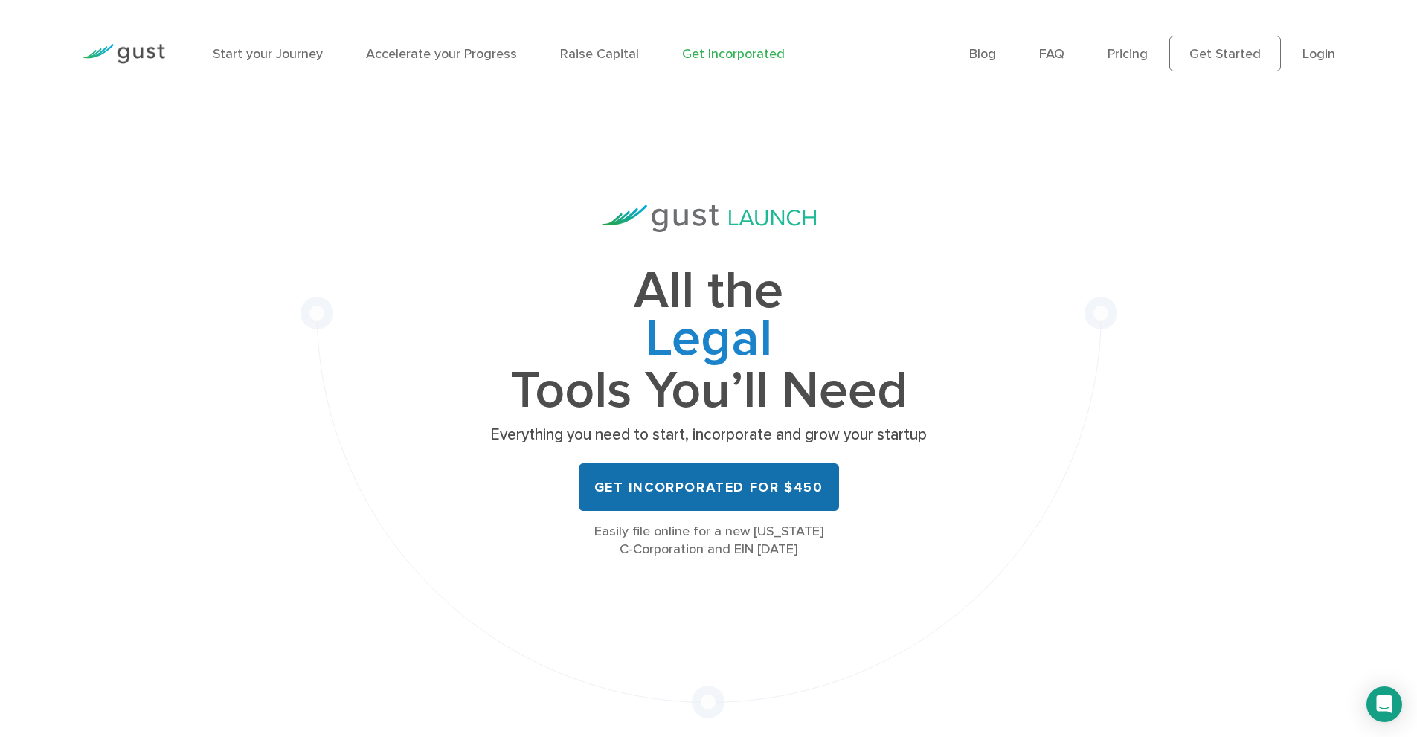
click at [739, 496] on link "Get Incorporated for $450" at bounding box center [709, 487] width 260 height 48
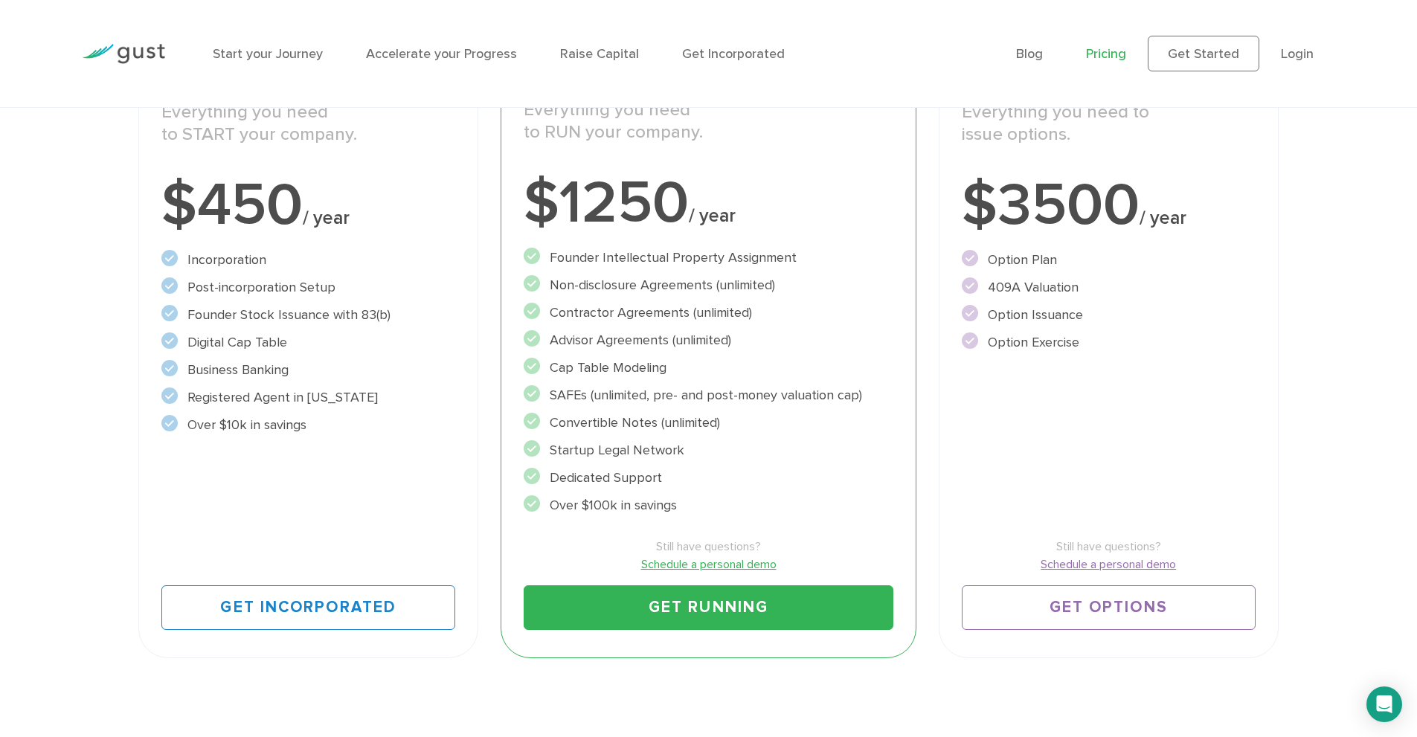
scroll to position [324, 0]
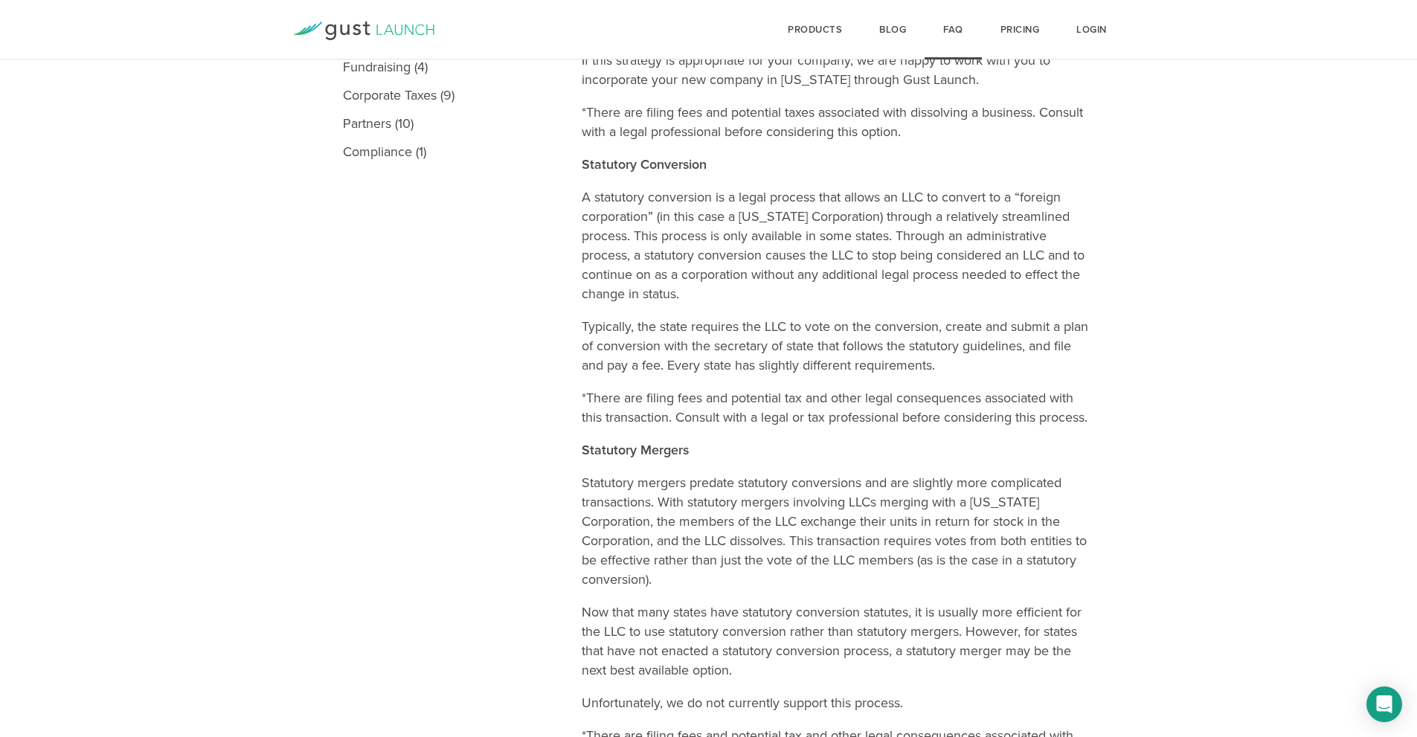
scroll to position [505, 0]
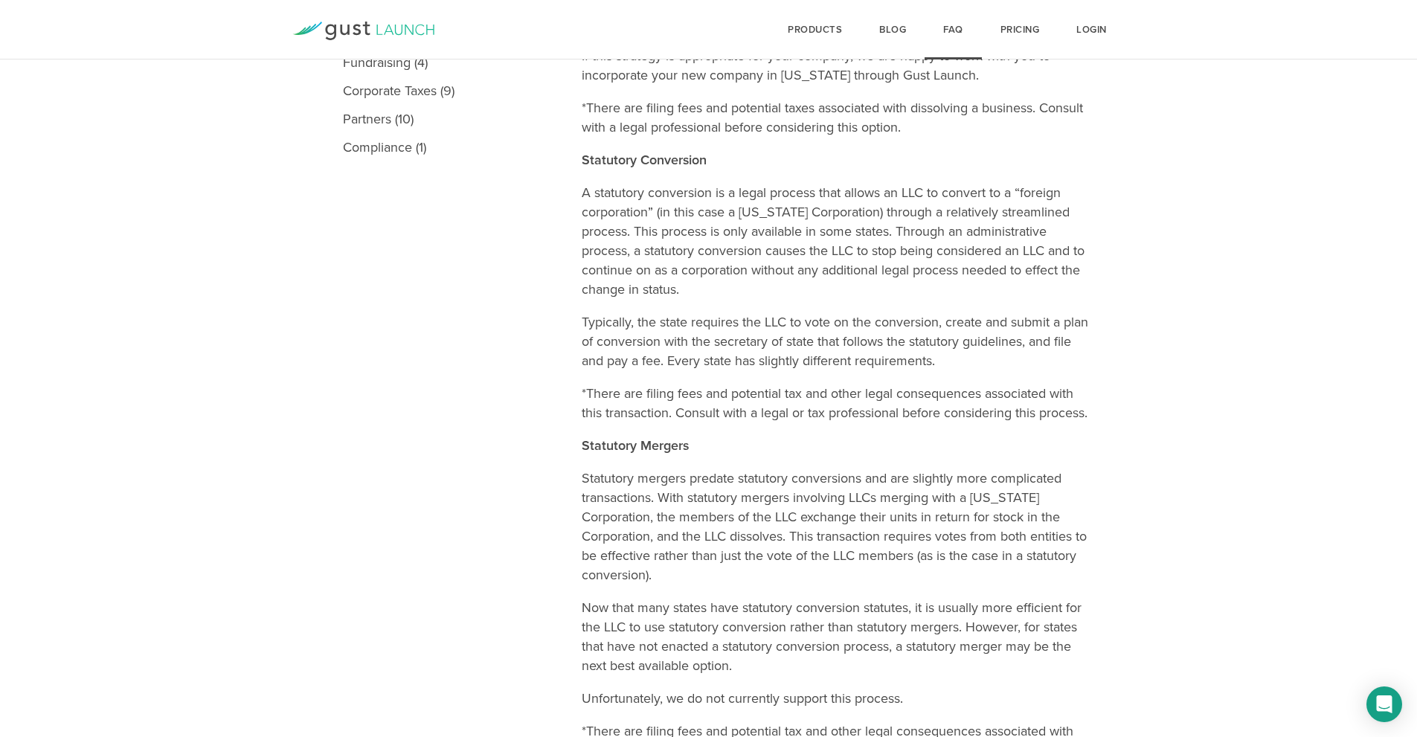
click at [1415, 393] on main "Topics Gust Launch (14) Incorporation (15) Company Formation (6) Issuing Stock …" at bounding box center [708, 384] width 1417 height 1370
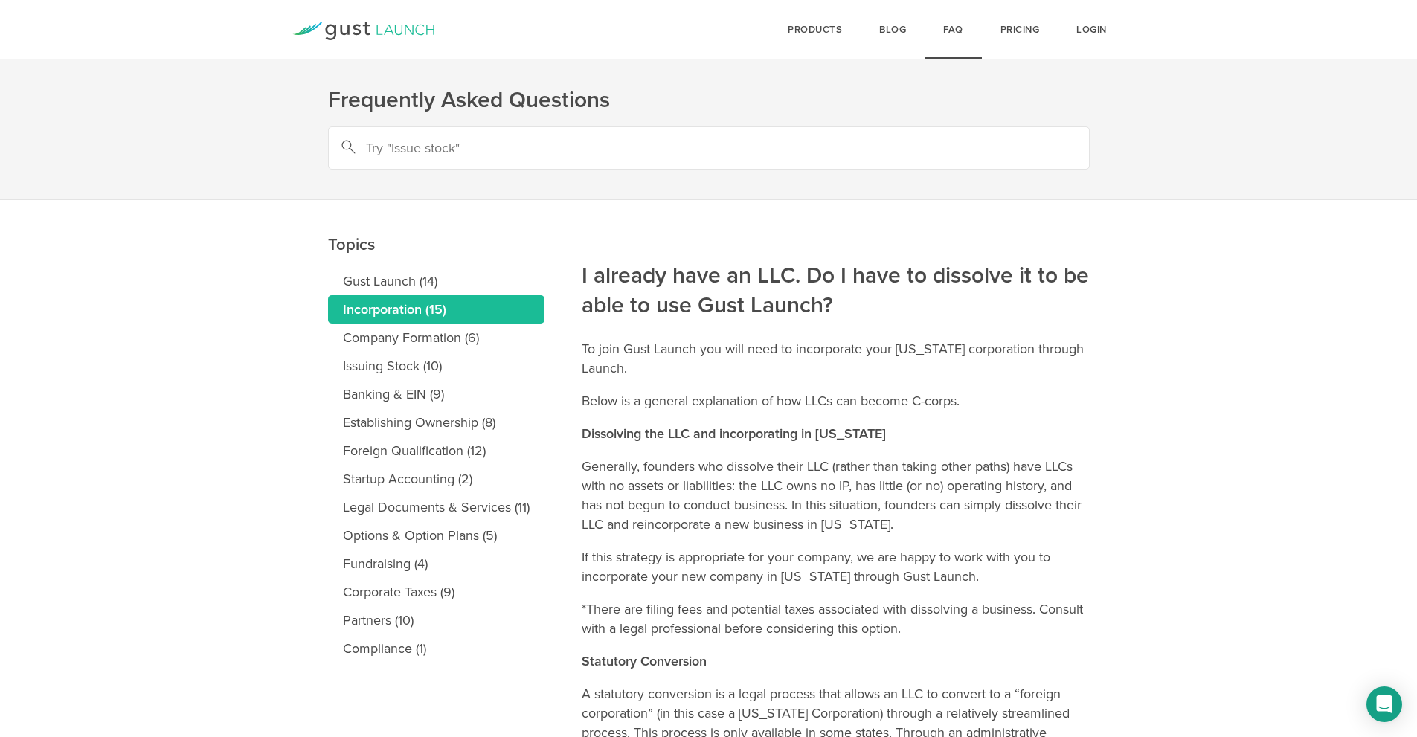
scroll to position [0, 0]
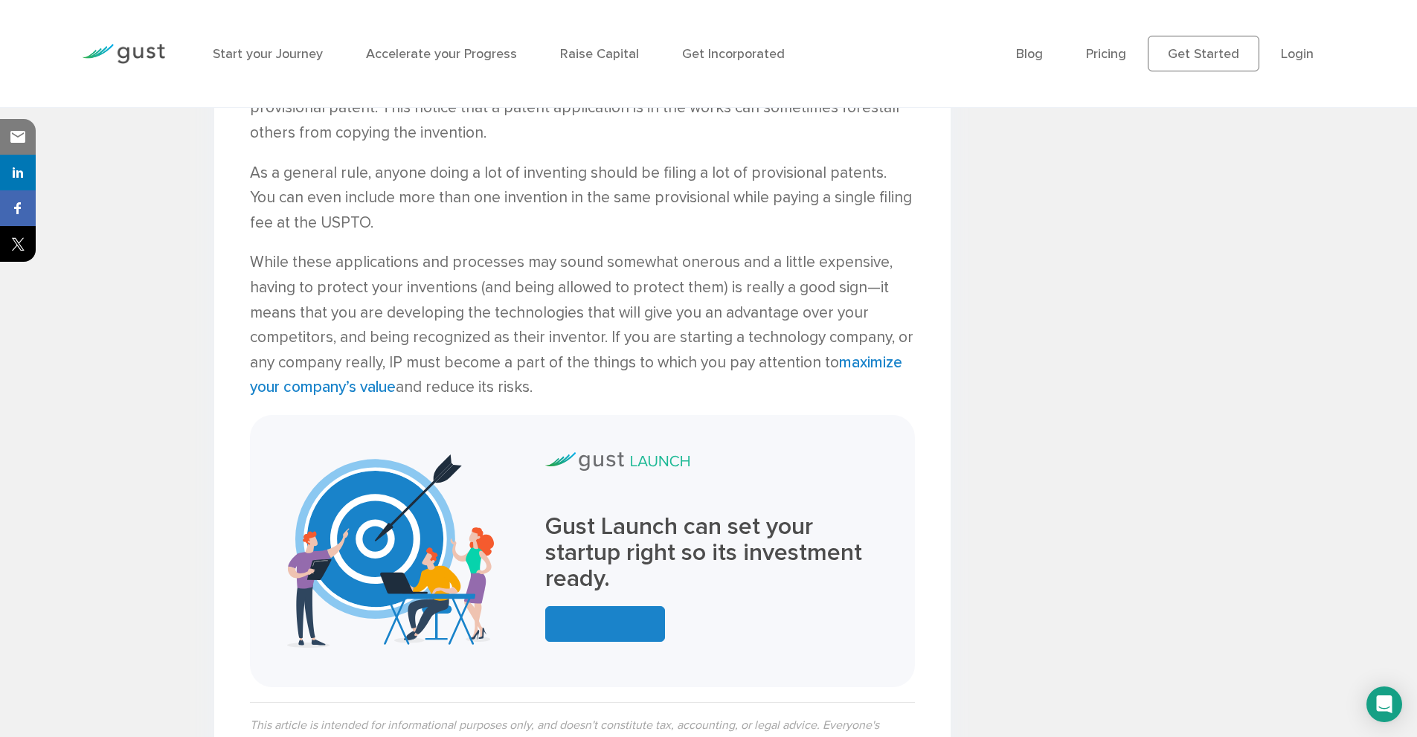
scroll to position [3601, 0]
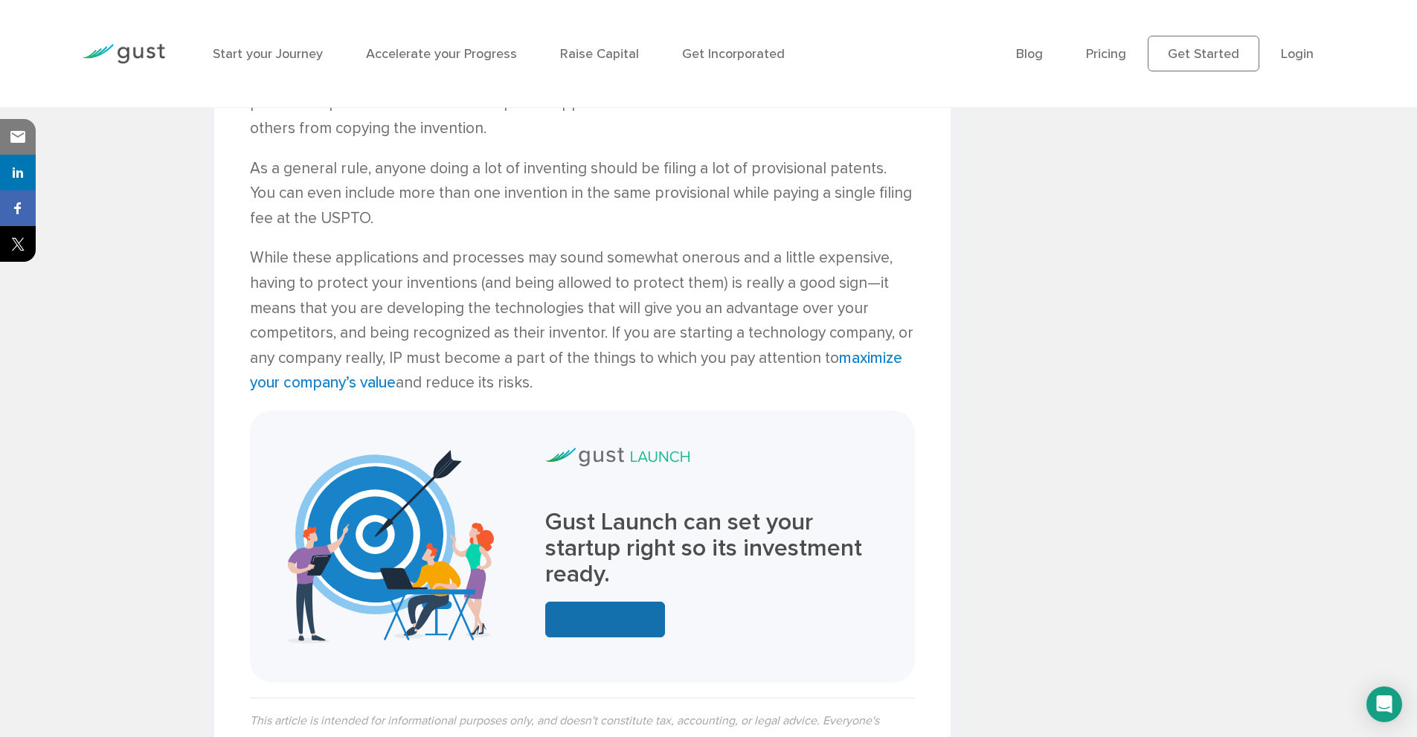
click at [608, 602] on link at bounding box center [605, 620] width 120 height 36
